Goal: Information Seeking & Learning: Learn about a topic

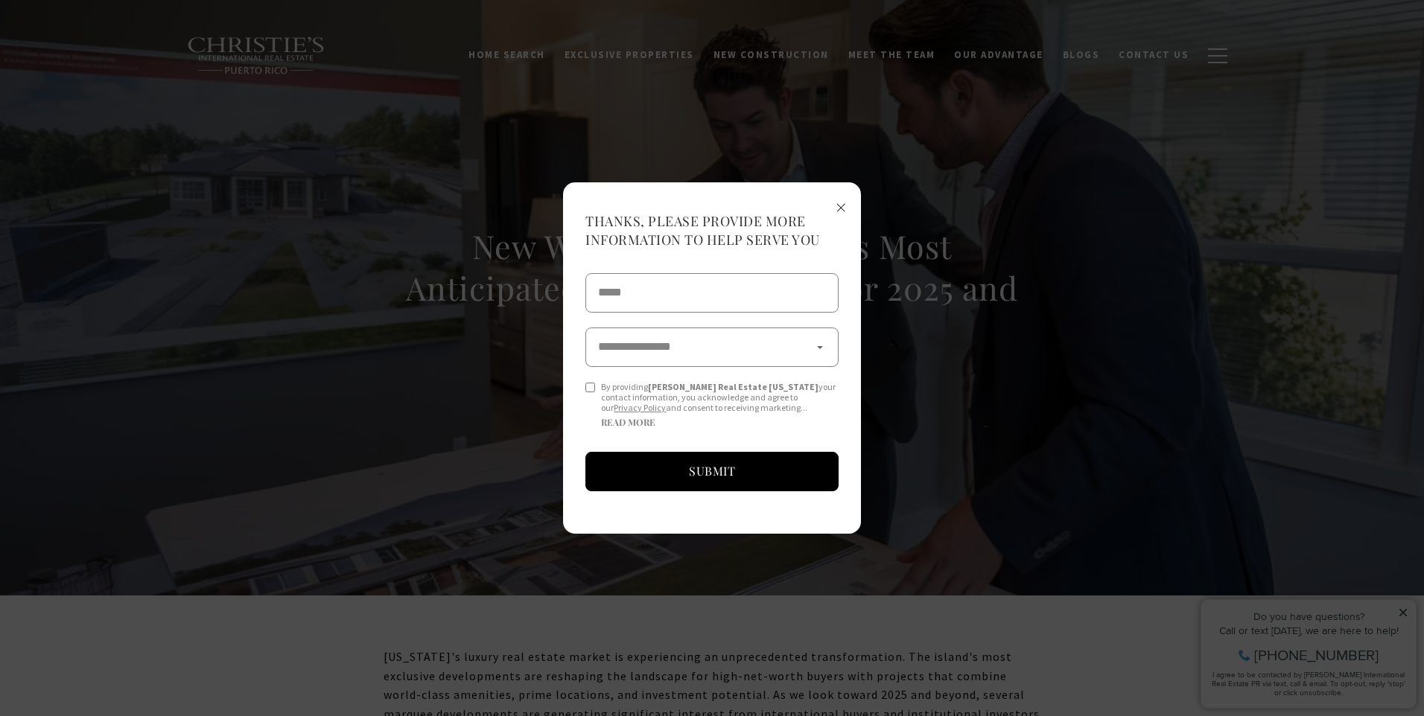
click at [842, 209] on span "×" at bounding box center [841, 207] width 10 height 28
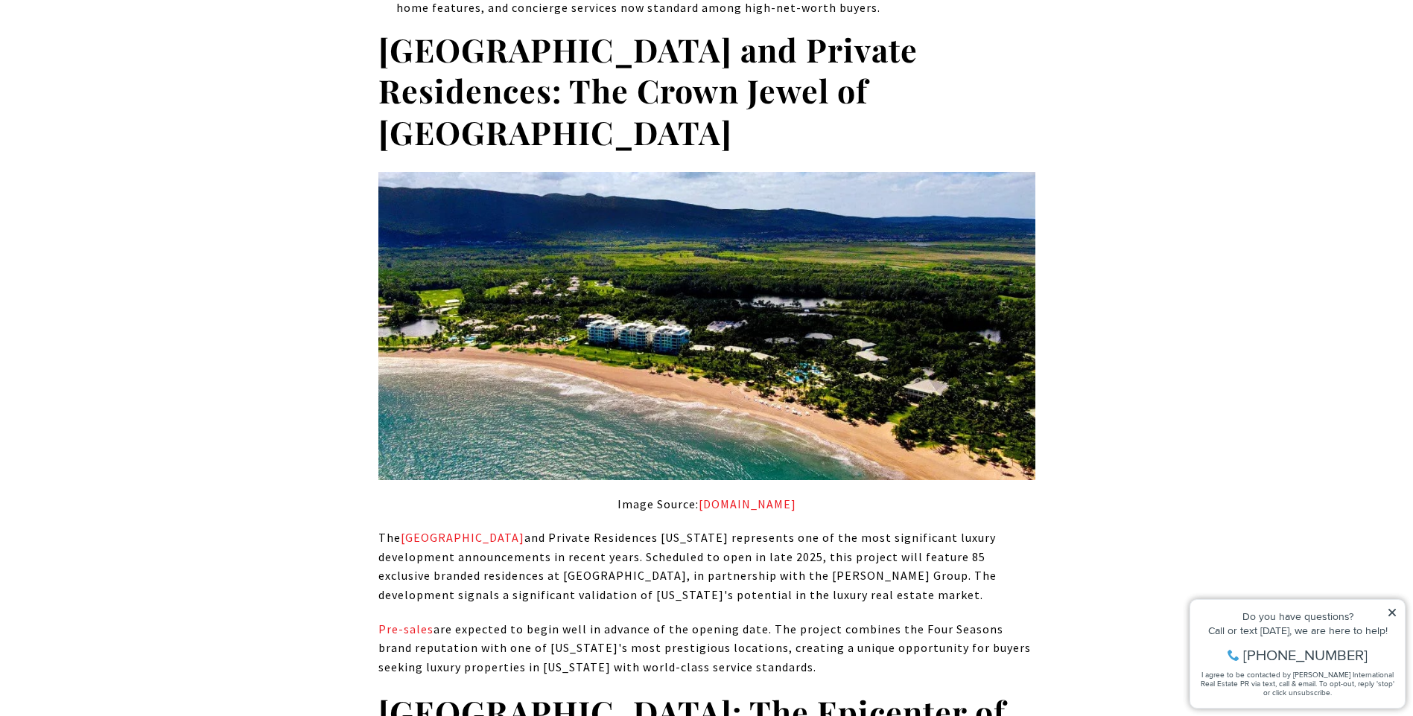
scroll to position [1043, 0]
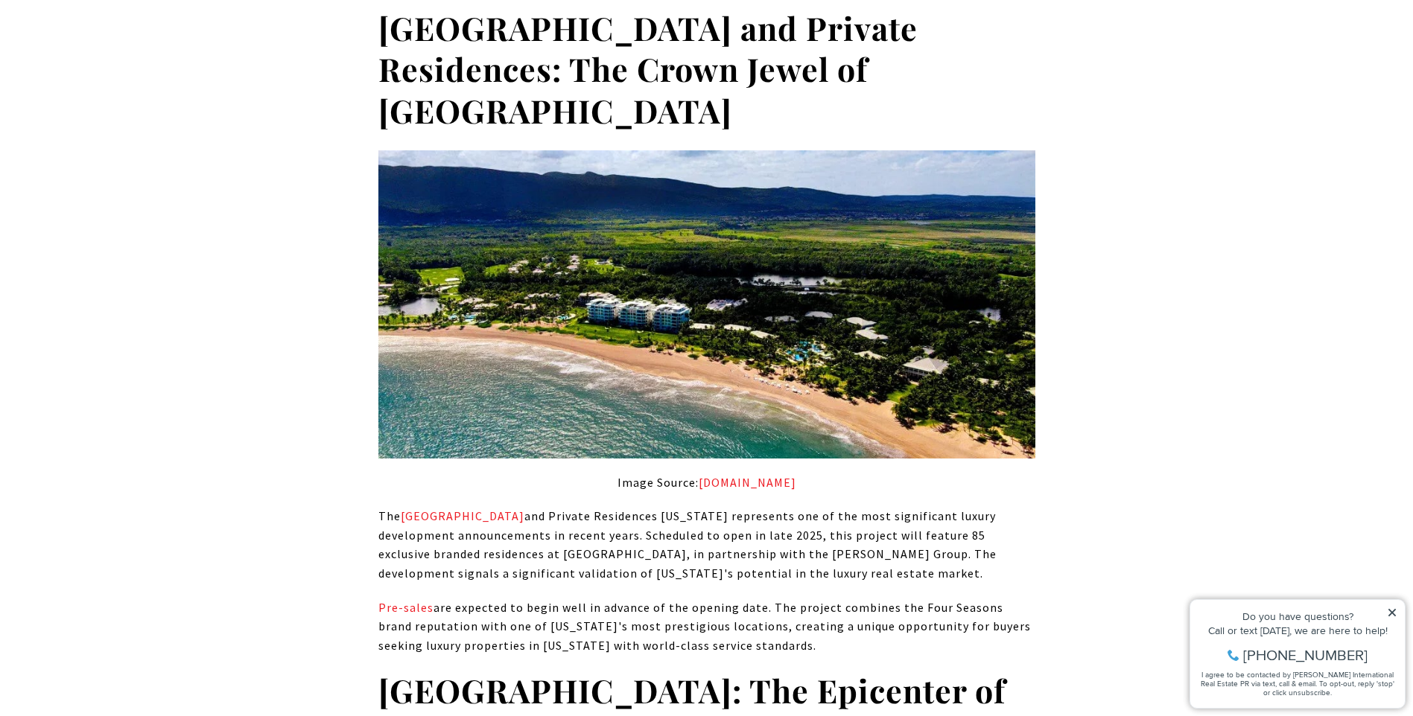
click at [1390, 612] on icon at bounding box center [1391, 612] width 7 height 7
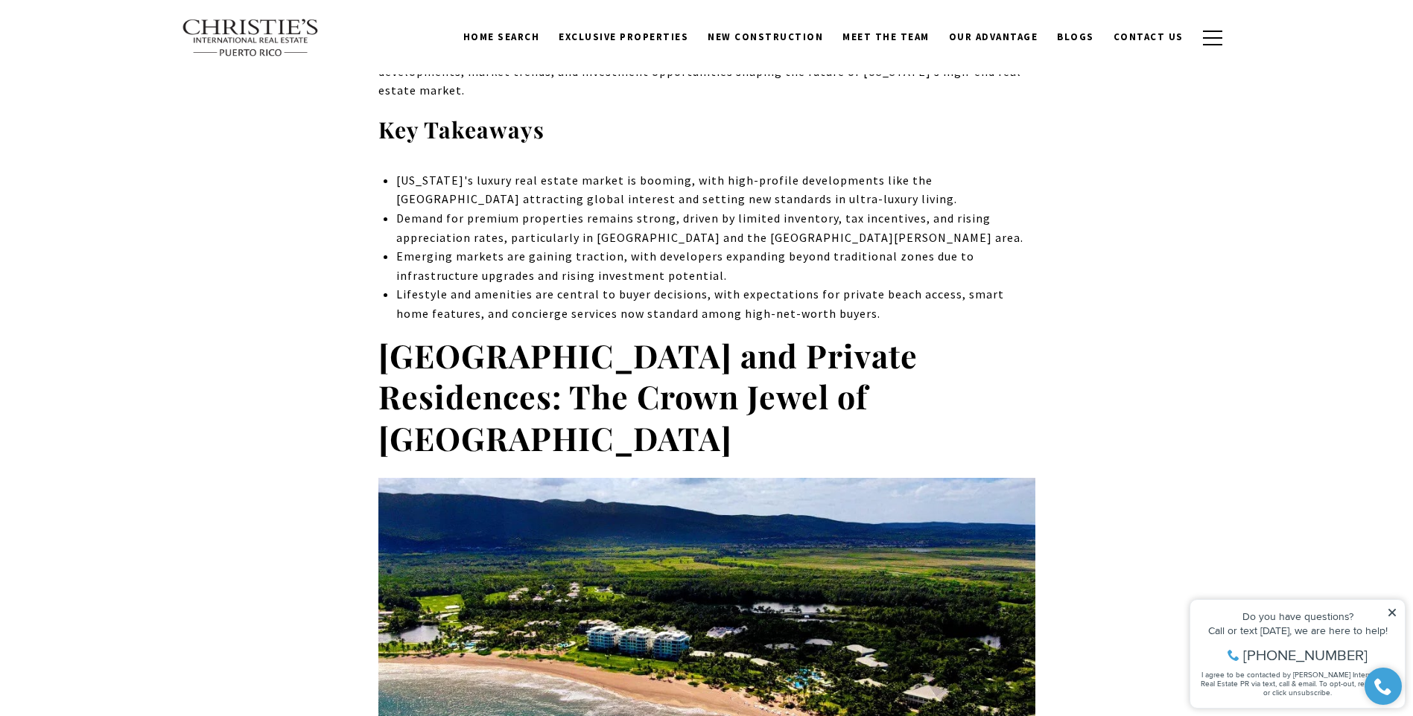
scroll to position [0, 0]
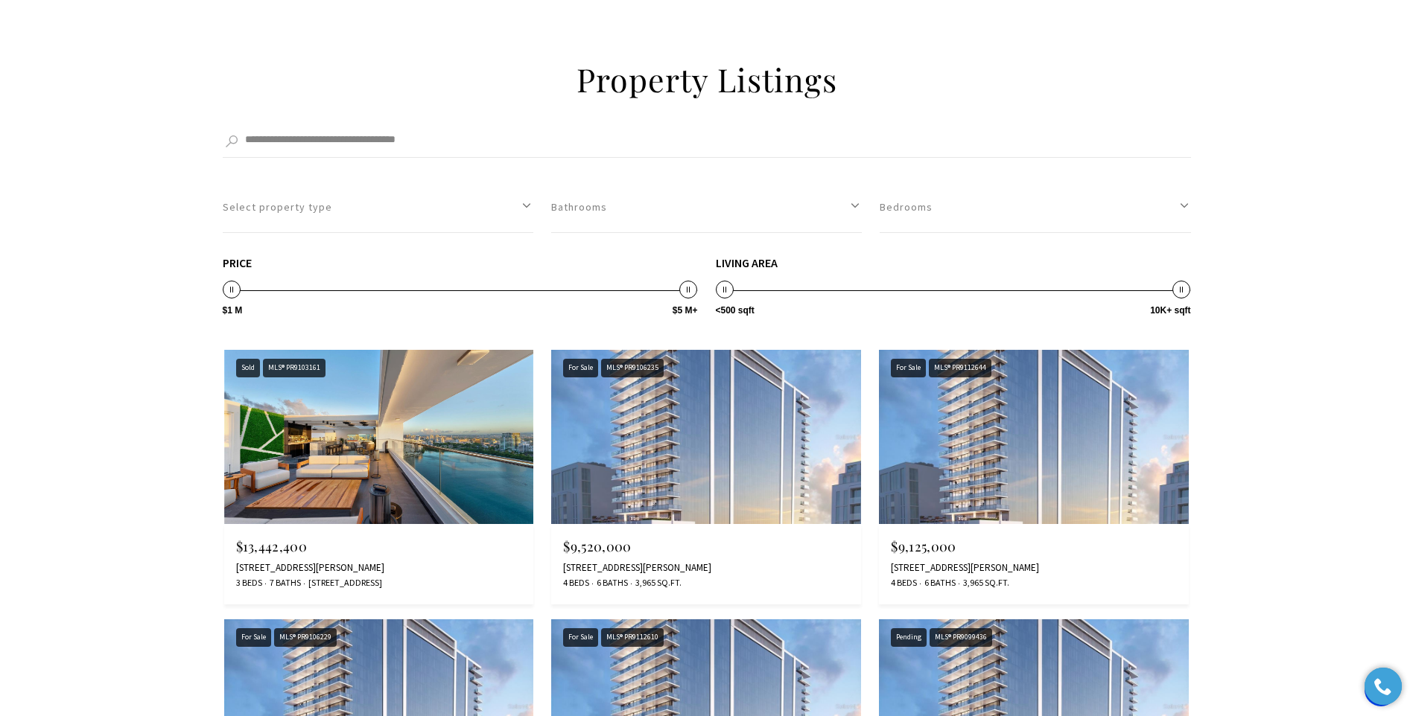
scroll to position [8133, 0]
click at [724, 419] on img at bounding box center [706, 436] width 310 height 174
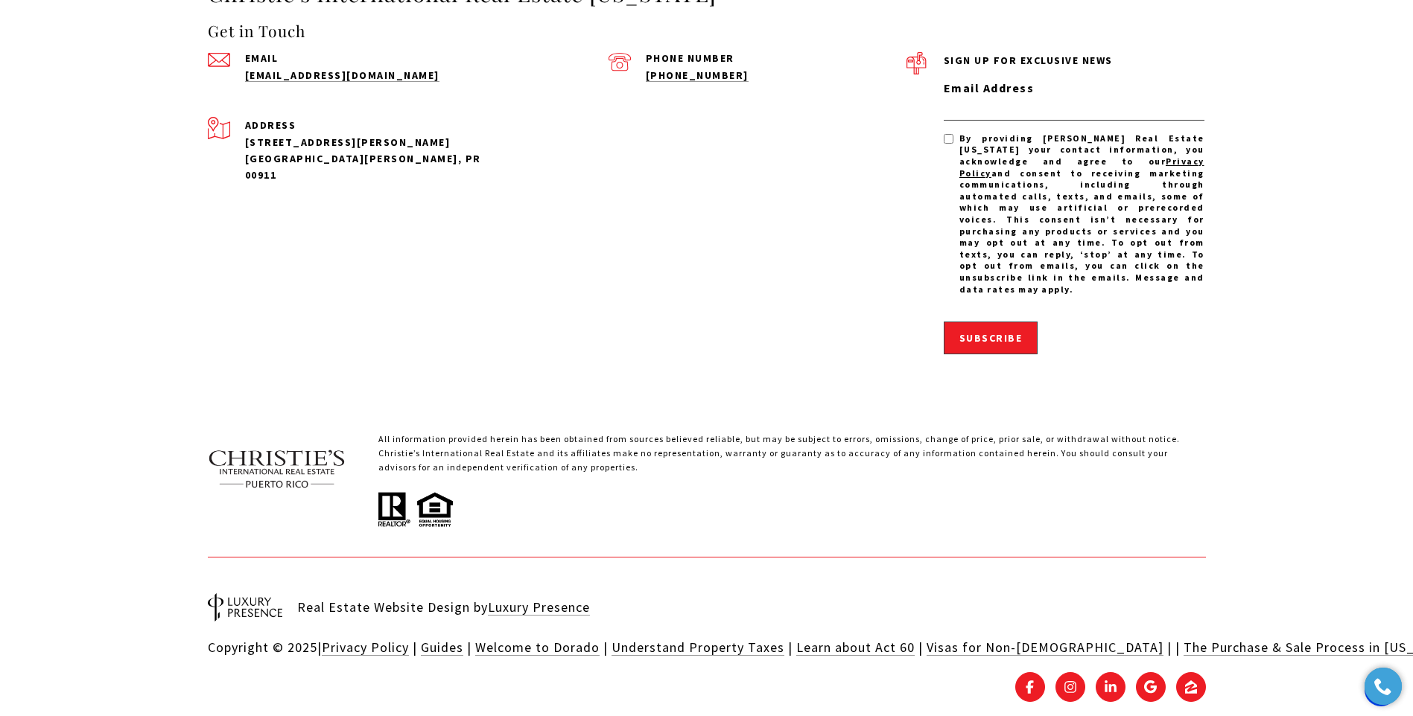
scroll to position [9250, 0]
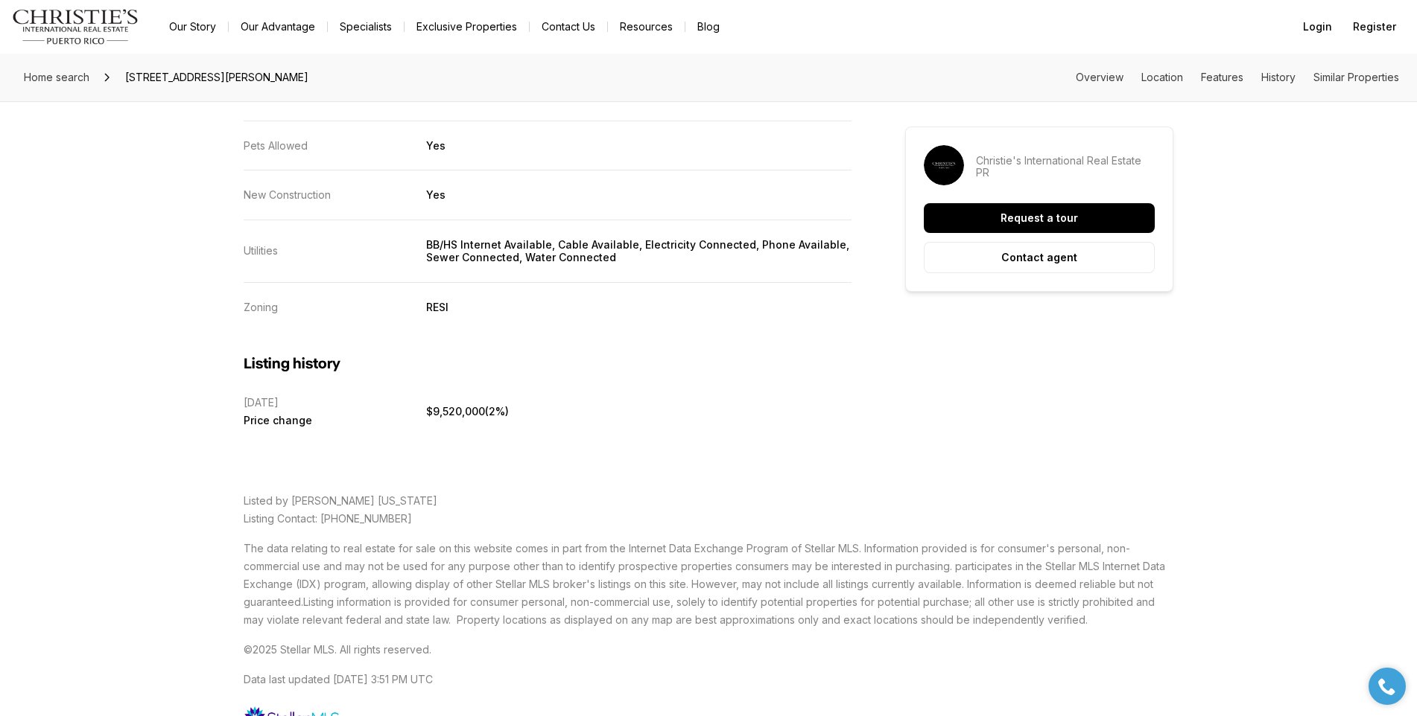
scroll to position [3057, 0]
